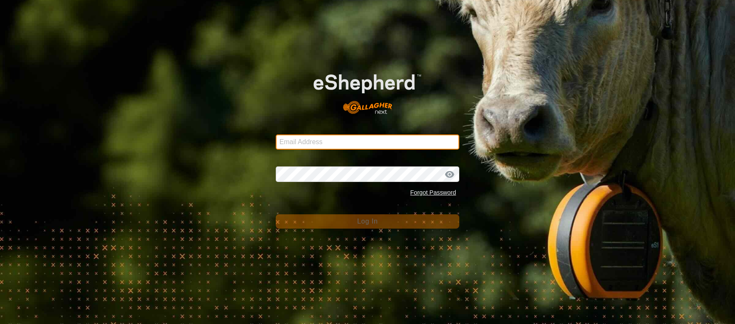
type input "deeremond@gmail.com"
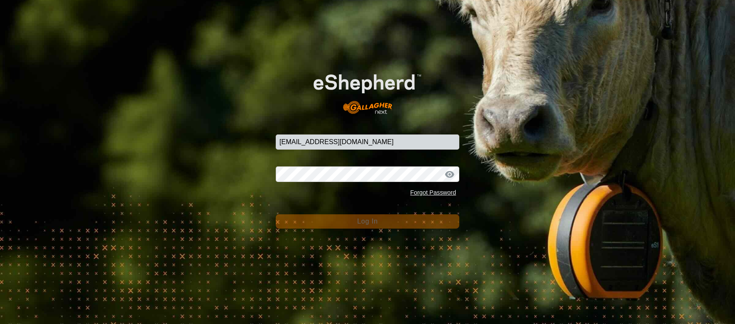
click at [401, 220] on button "Log In" at bounding box center [368, 222] width 184 height 14
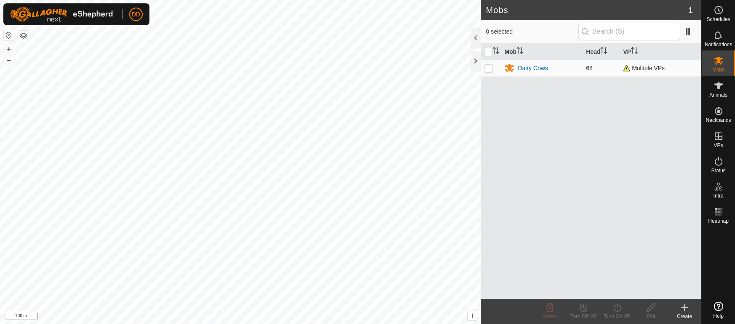
click at [489, 69] on p-checkbox at bounding box center [488, 68] width 8 height 7
checkbox input "true"
click at [578, 308] on icon at bounding box center [583, 308] width 11 height 10
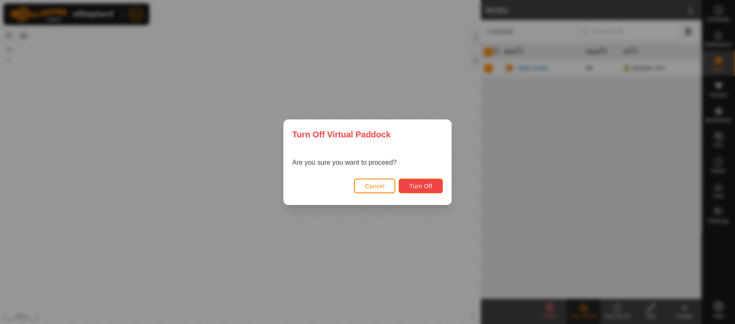
click at [426, 191] on button "Turn Off" at bounding box center [420, 186] width 44 height 15
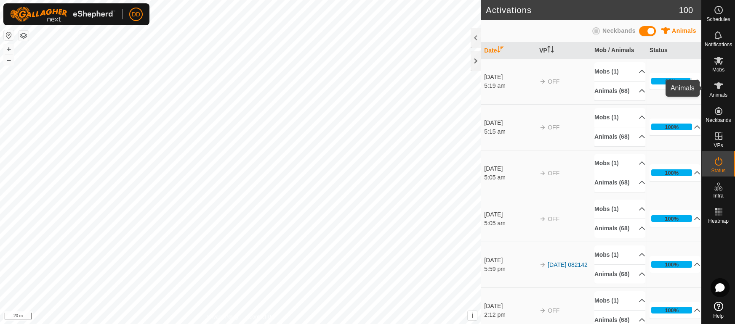
click at [718, 88] on icon at bounding box center [718, 85] width 9 height 7
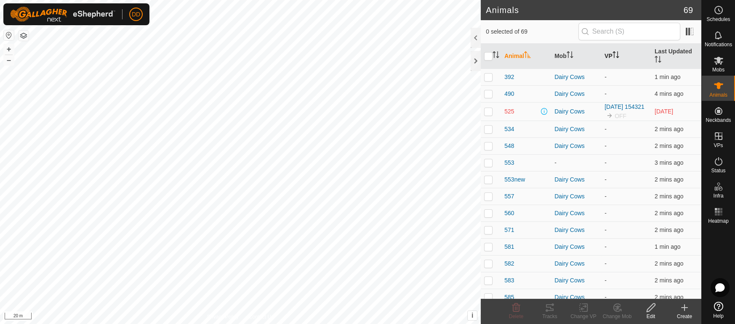
click at [616, 51] on icon "Activate to sort" at bounding box center [615, 54] width 7 height 7
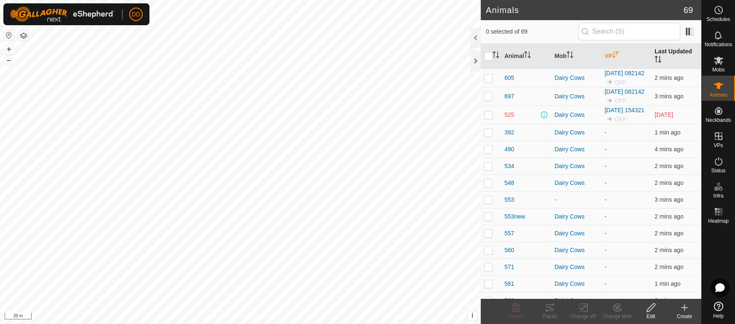
click at [680, 52] on th "Last Updated" at bounding box center [676, 56] width 50 height 25
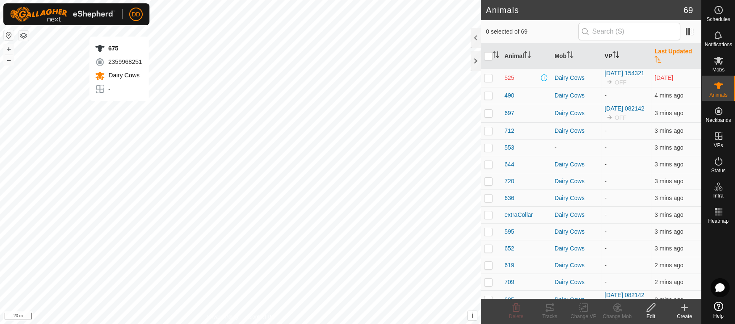
checkbox input "true"
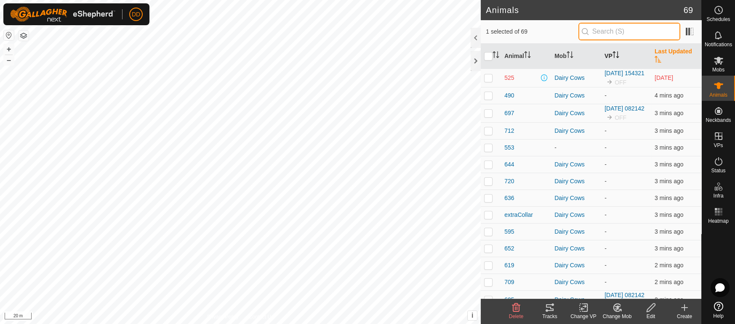
click at [621, 34] on input "text" at bounding box center [629, 32] width 102 height 18
type input "675"
checkbox input "true"
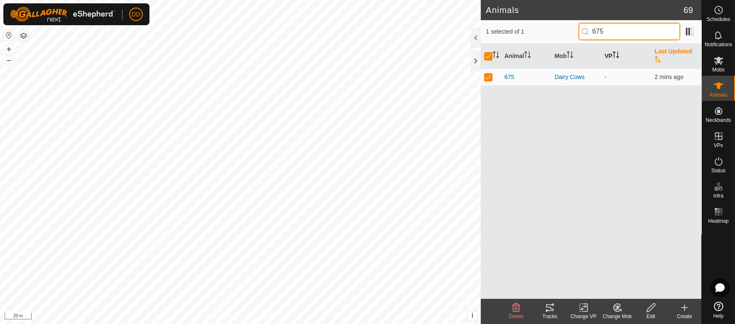
drag, startPoint x: 600, startPoint y: 29, endPoint x: 505, endPoint y: 22, distance: 95.4
click at [505, 23] on div "1 selected of 1 675" at bounding box center [591, 32] width 210 height 18
type input "553"
checkbox input "false"
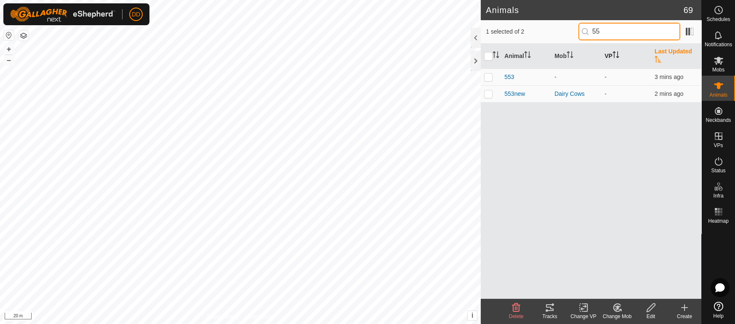
type input "5"
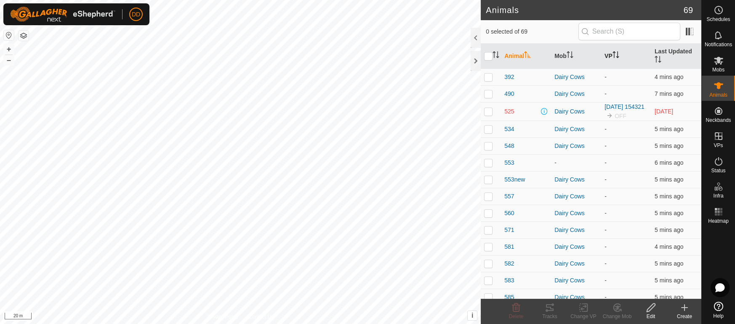
click at [619, 51] on icon "Activate to sort" at bounding box center [615, 54] width 7 height 7
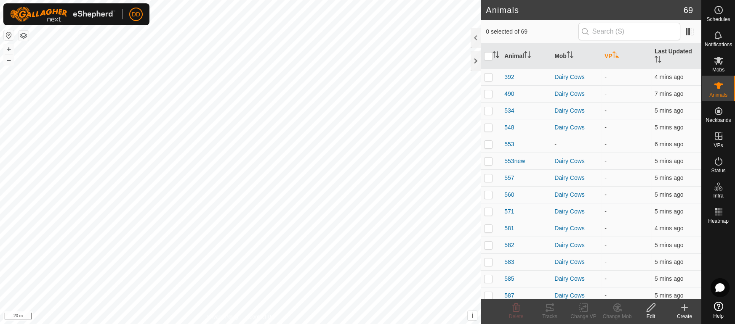
click at [619, 51] on icon "Activate to sort" at bounding box center [615, 54] width 7 height 7
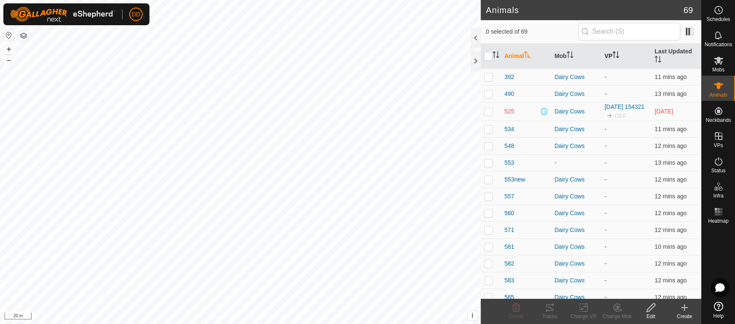
click at [611, 53] on th "VP" at bounding box center [626, 56] width 50 height 25
click at [672, 48] on th "Last Updated" at bounding box center [676, 56] width 50 height 25
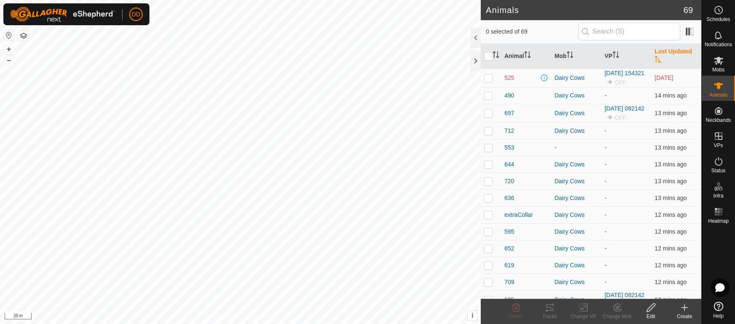
click at [672, 48] on th "Last Updated" at bounding box center [676, 56] width 50 height 25
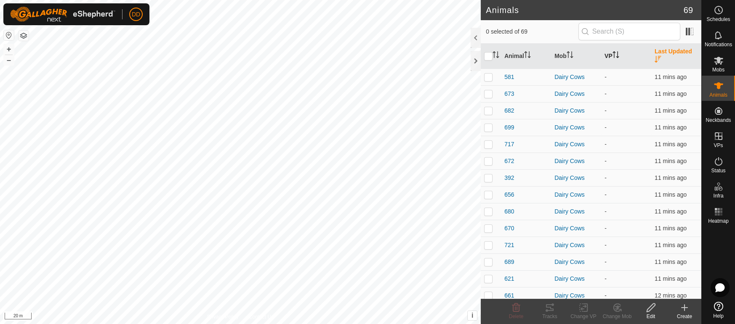
click at [607, 50] on th "VP" at bounding box center [626, 56] width 50 height 25
click at [611, 50] on th "VP" at bounding box center [626, 56] width 50 height 25
click at [616, 53] on p-sorticon "Activate to sort" at bounding box center [615, 56] width 7 height 7
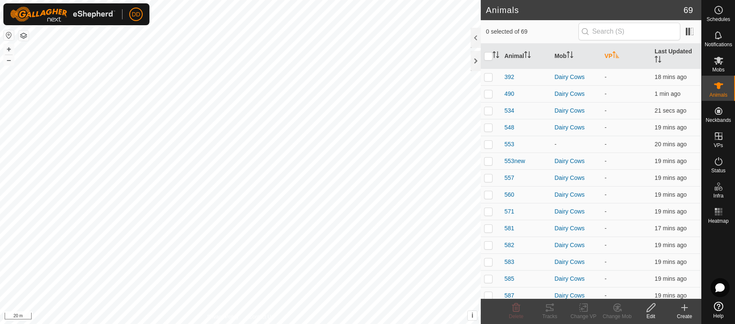
click at [616, 53] on icon "Activate to sort" at bounding box center [615, 54] width 7 height 7
click at [604, 52] on th "VP" at bounding box center [626, 56] width 50 height 25
click at [607, 49] on th "VP" at bounding box center [626, 56] width 50 height 25
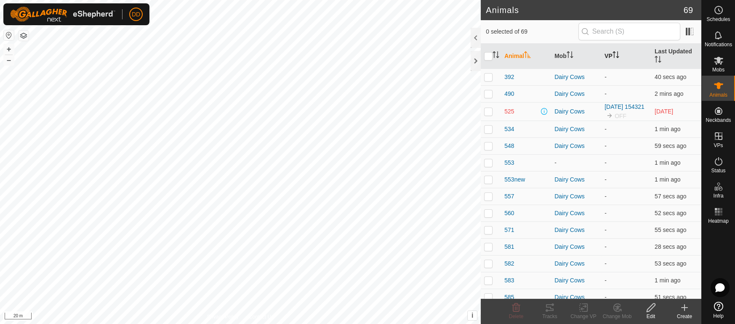
click at [607, 53] on th "VP" at bounding box center [626, 56] width 50 height 25
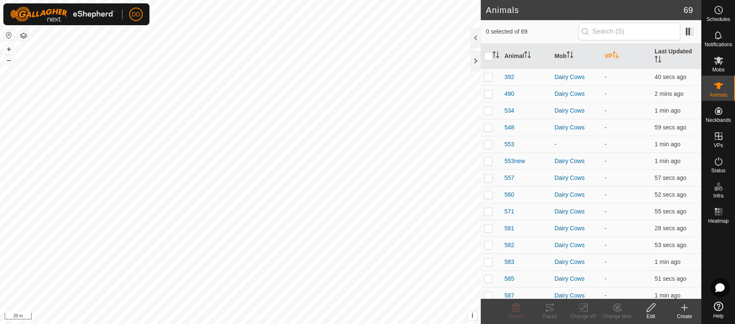
click at [608, 51] on th "VP" at bounding box center [626, 56] width 50 height 25
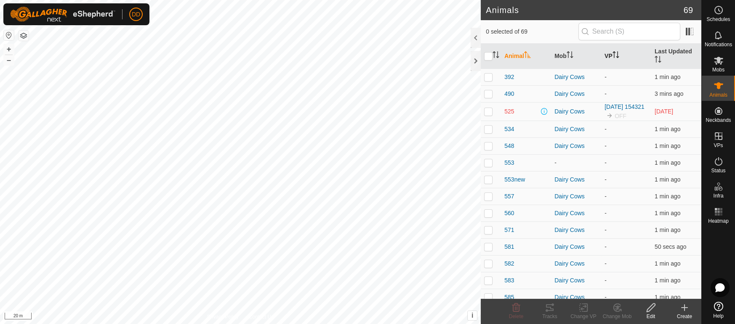
click at [619, 55] on th "VP" at bounding box center [626, 56] width 50 height 25
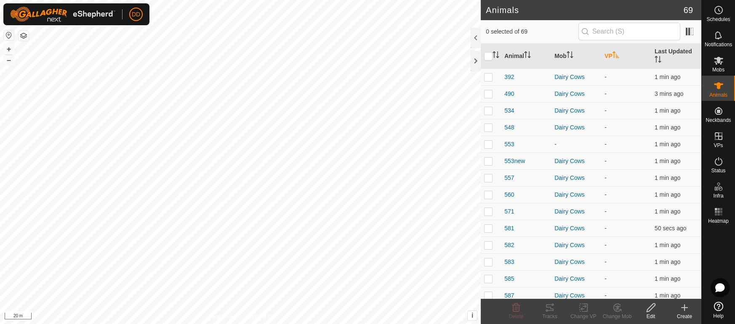
click at [619, 55] on th "VP" at bounding box center [626, 56] width 50 height 25
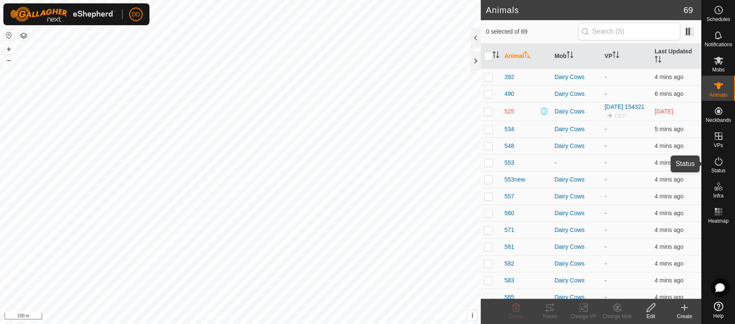
click at [719, 163] on icon at bounding box center [718, 162] width 10 height 10
